Goal: Task Accomplishment & Management: Use online tool/utility

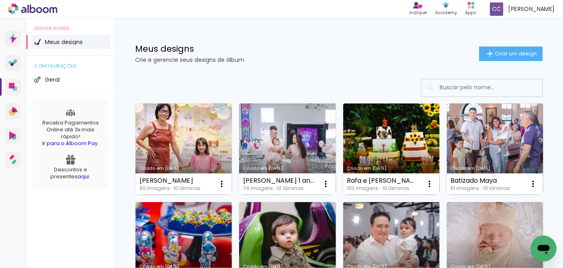
click at [181, 142] on link "Criado em [DATE]" at bounding box center [184, 148] width 96 height 91
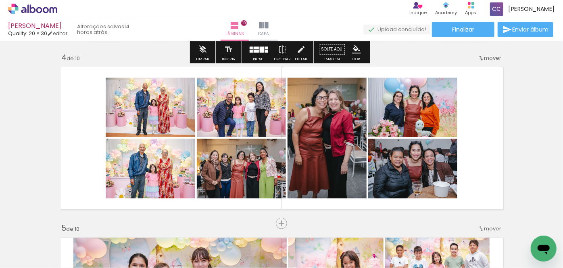
scroll to position [513, 0]
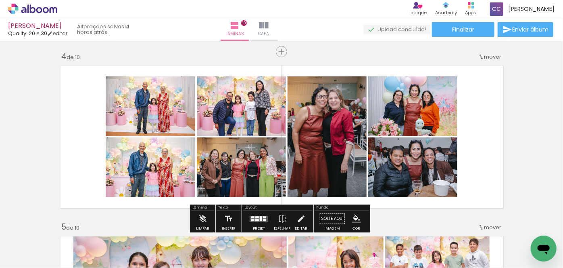
click at [25, 254] on span "Adicionar Fotos" at bounding box center [29, 256] width 24 height 9
click at [0, 0] on input "file" at bounding box center [0, 0] width 0 height 0
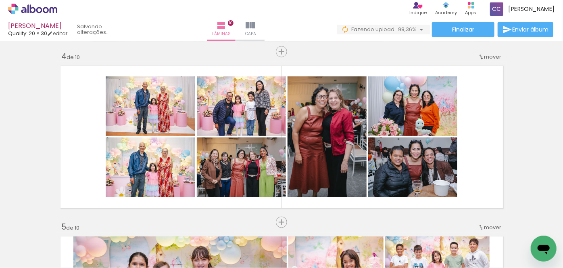
scroll to position [0, 2234]
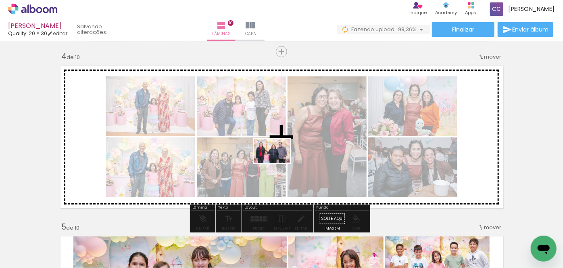
drag, startPoint x: 556, startPoint y: 237, endPoint x: 278, endPoint y: 163, distance: 288.0
click at [278, 163] on quentale-workspace at bounding box center [281, 134] width 563 height 268
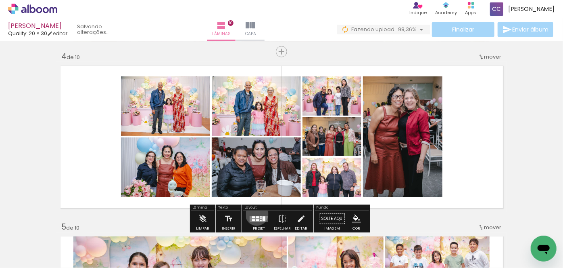
click at [255, 213] on div at bounding box center [259, 219] width 22 height 16
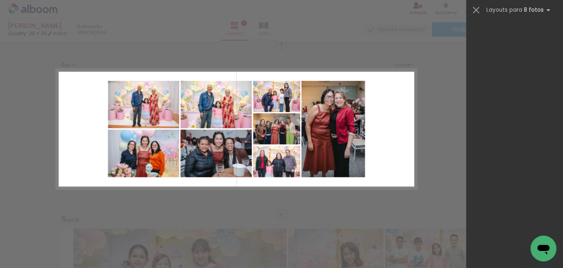
scroll to position [0, 0]
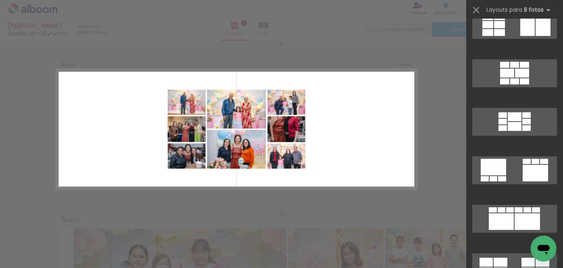
scroll to position [257, 0]
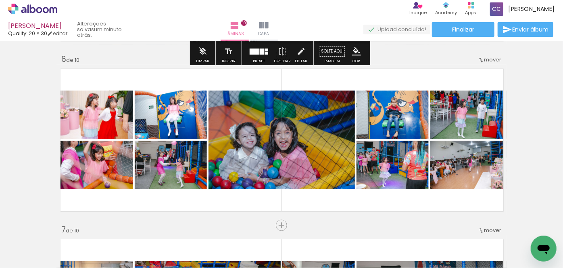
scroll to position [851, 0]
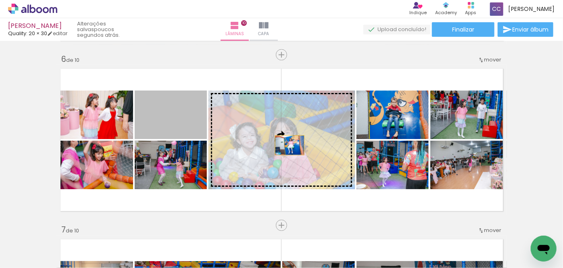
drag, startPoint x: 172, startPoint y: 121, endPoint x: 290, endPoint y: 144, distance: 120.5
click at [0, 0] on slot at bounding box center [0, 0] width 0 height 0
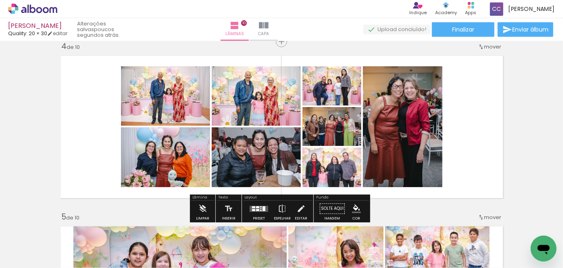
scroll to position [521, 0]
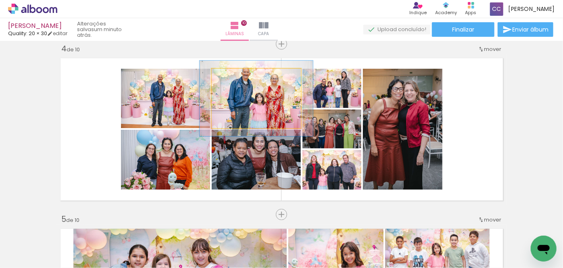
drag, startPoint x: 228, startPoint y: 77, endPoint x: 236, endPoint y: 77, distance: 7.7
type paper-slider "127"
click at [236, 77] on div at bounding box center [237, 76] width 7 height 7
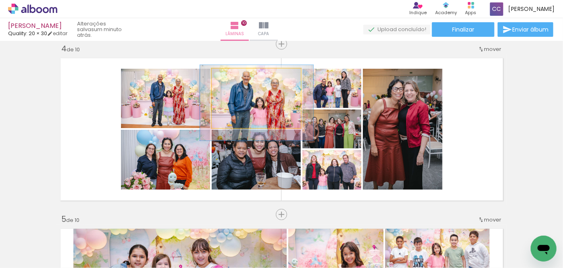
drag, startPoint x: 280, startPoint y: 98, endPoint x: 280, endPoint y: 102, distance: 4.5
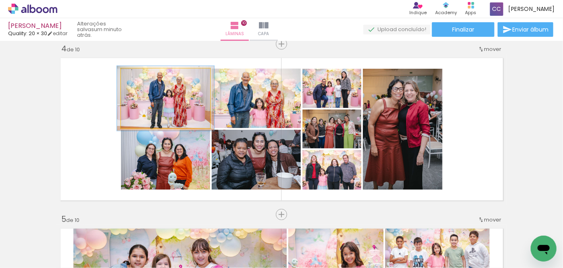
type paper-slider "109"
click at [139, 77] on div at bounding box center [142, 76] width 7 height 7
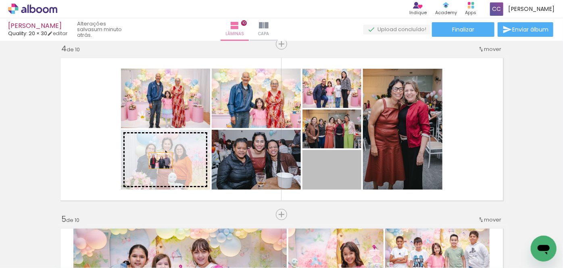
drag, startPoint x: 332, startPoint y: 180, endPoint x: 157, endPoint y: 159, distance: 177.1
click at [0, 0] on slot at bounding box center [0, 0] width 0 height 0
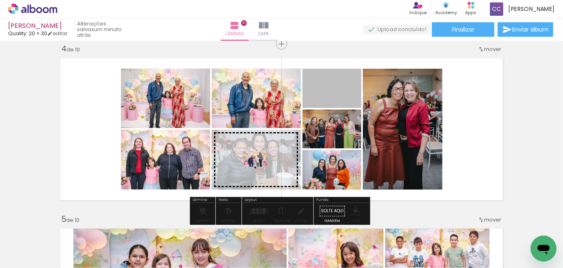
drag, startPoint x: 332, startPoint y: 92, endPoint x: 253, endPoint y: 159, distance: 103.9
click at [0, 0] on slot at bounding box center [0, 0] width 0 height 0
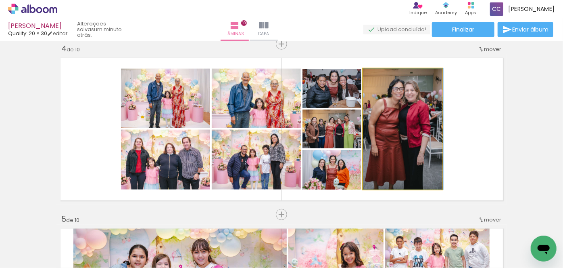
drag, startPoint x: 393, startPoint y: 152, endPoint x: 401, endPoint y: 150, distance: 8.6
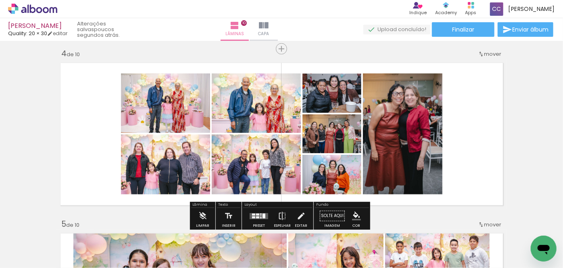
scroll to position [513, 0]
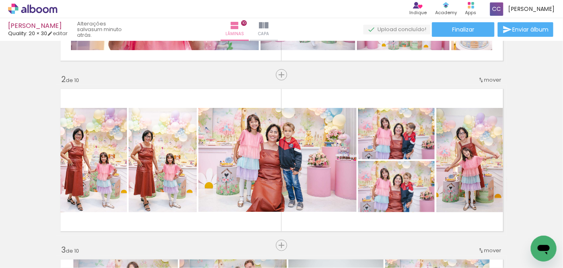
scroll to position [180, 0]
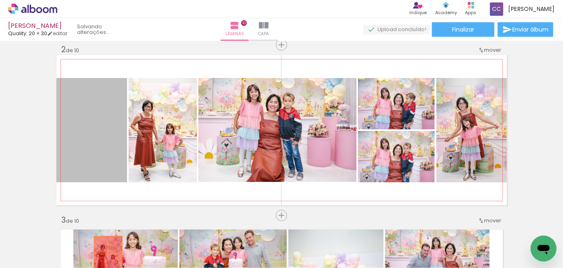
drag, startPoint x: 82, startPoint y: 158, endPoint x: 105, endPoint y: 257, distance: 101.3
click at [105, 257] on quentale-workspace at bounding box center [281, 134] width 563 height 268
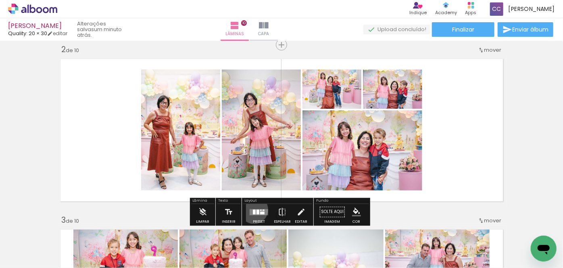
click at [253, 209] on div at bounding box center [254, 211] width 3 height 5
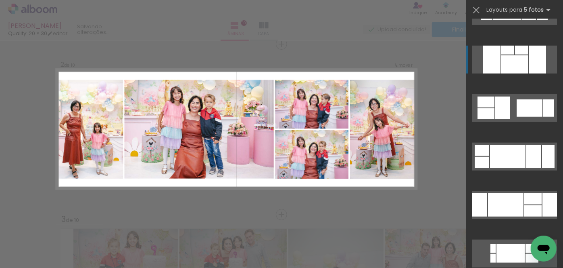
scroll to position [367, 0]
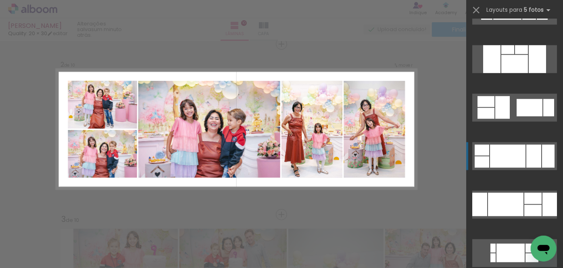
click at [513, 153] on div at bounding box center [508, 155] width 36 height 23
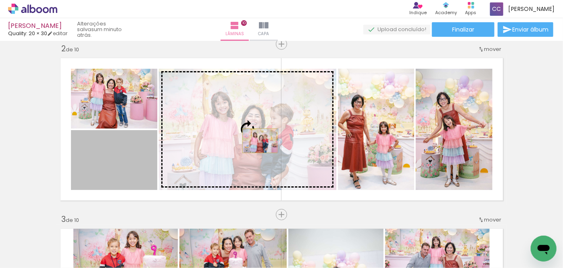
drag, startPoint x: 118, startPoint y: 165, endPoint x: 257, endPoint y: 140, distance: 140.9
click at [0, 0] on slot at bounding box center [0, 0] width 0 height 0
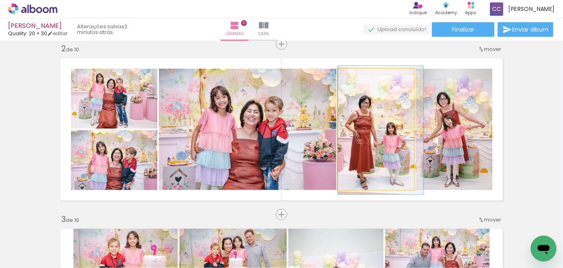
drag, startPoint x: 365, startPoint y: 176, endPoint x: 376, endPoint y: 176, distance: 11.7
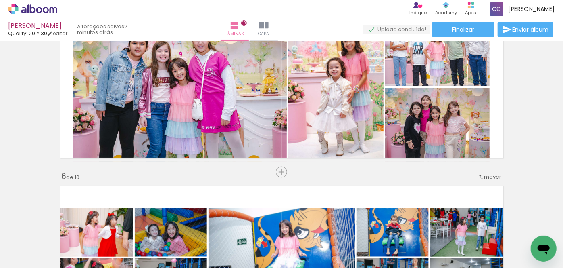
scroll to position [694, 0]
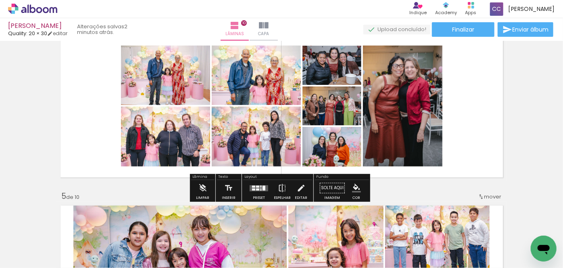
scroll to position [547, 0]
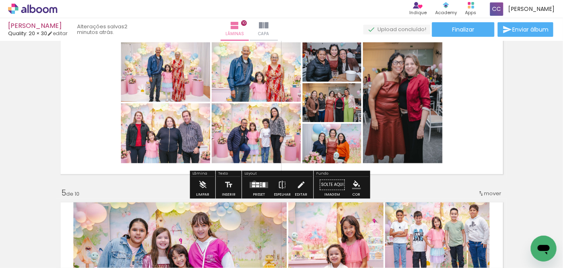
click at [253, 182] on div at bounding box center [253, 183] width 3 height 2
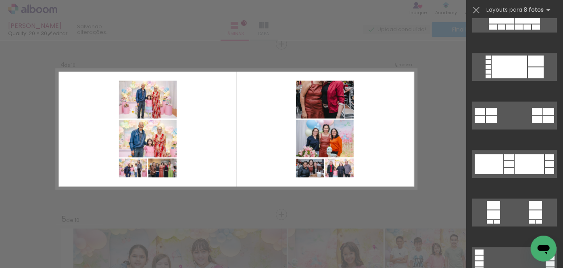
scroll to position [843, 0]
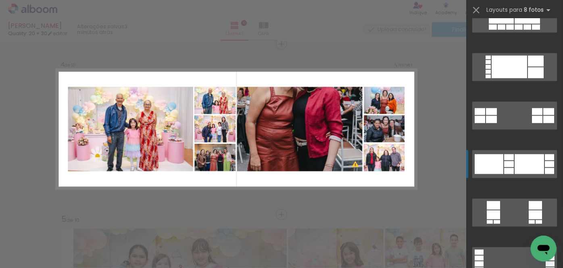
click at [517, 166] on div at bounding box center [529, 164] width 29 height 20
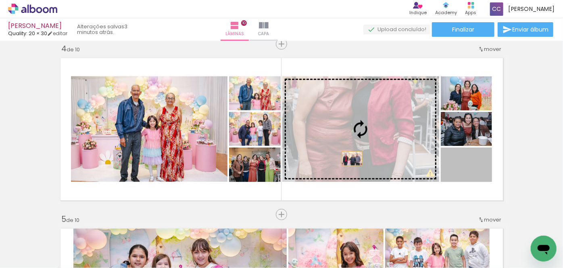
drag, startPoint x: 479, startPoint y: 172, endPoint x: 349, endPoint y: 158, distance: 129.9
click at [0, 0] on slot at bounding box center [0, 0] width 0 height 0
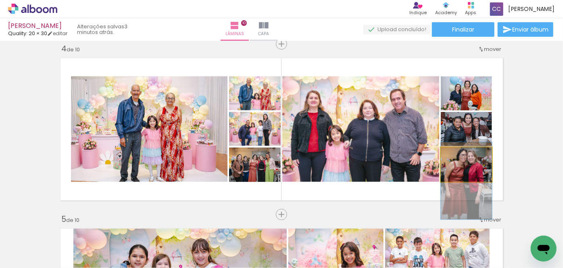
drag, startPoint x: 477, startPoint y: 167, endPoint x: 484, endPoint y: 183, distance: 17.7
click at [484, 183] on quentale-layouter at bounding box center [281, 129] width 451 height 150
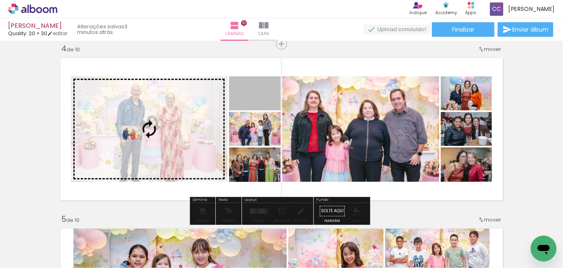
drag, startPoint x: 258, startPoint y: 97, endPoint x: 129, endPoint y: 132, distance: 133.9
click at [0, 0] on slot at bounding box center [0, 0] width 0 height 0
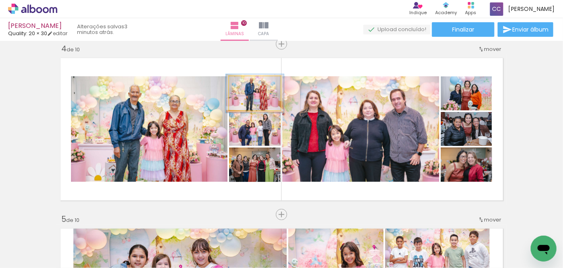
type paper-slider "112"
click at [250, 84] on div at bounding box center [249, 84] width 13 height 13
click at [267, 96] on quentale-photo at bounding box center [255, 93] width 52 height 34
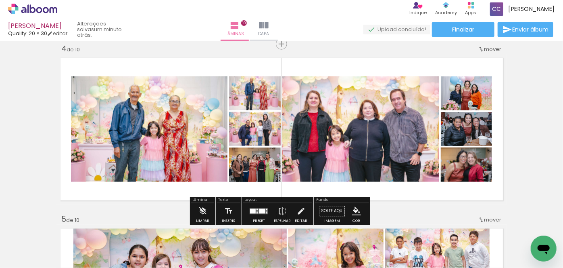
scroll to position [0, 2234]
click at [259, 210] on div at bounding box center [262, 210] width 6 height 5
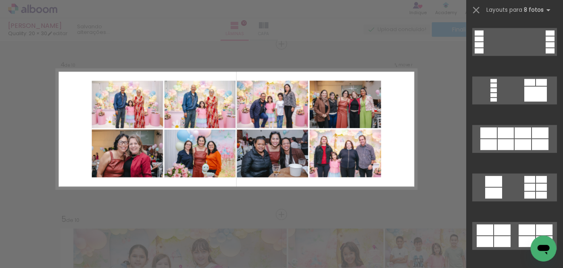
scroll to position [1064, 0]
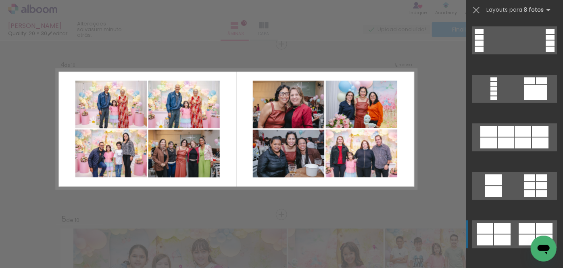
click at [512, 235] on quentale-layouter at bounding box center [514, 234] width 85 height 28
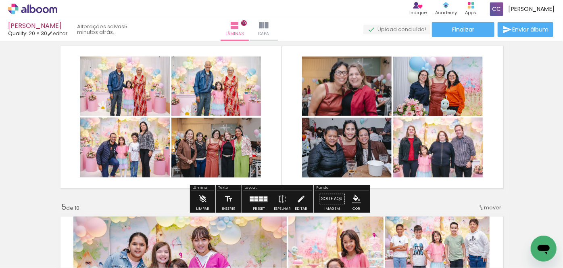
scroll to position [579, 0]
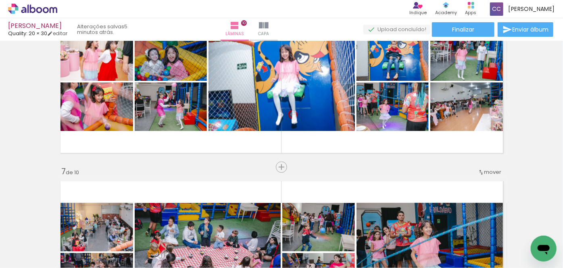
scroll to position [924, 0]
